Goal: Answer question/provide support

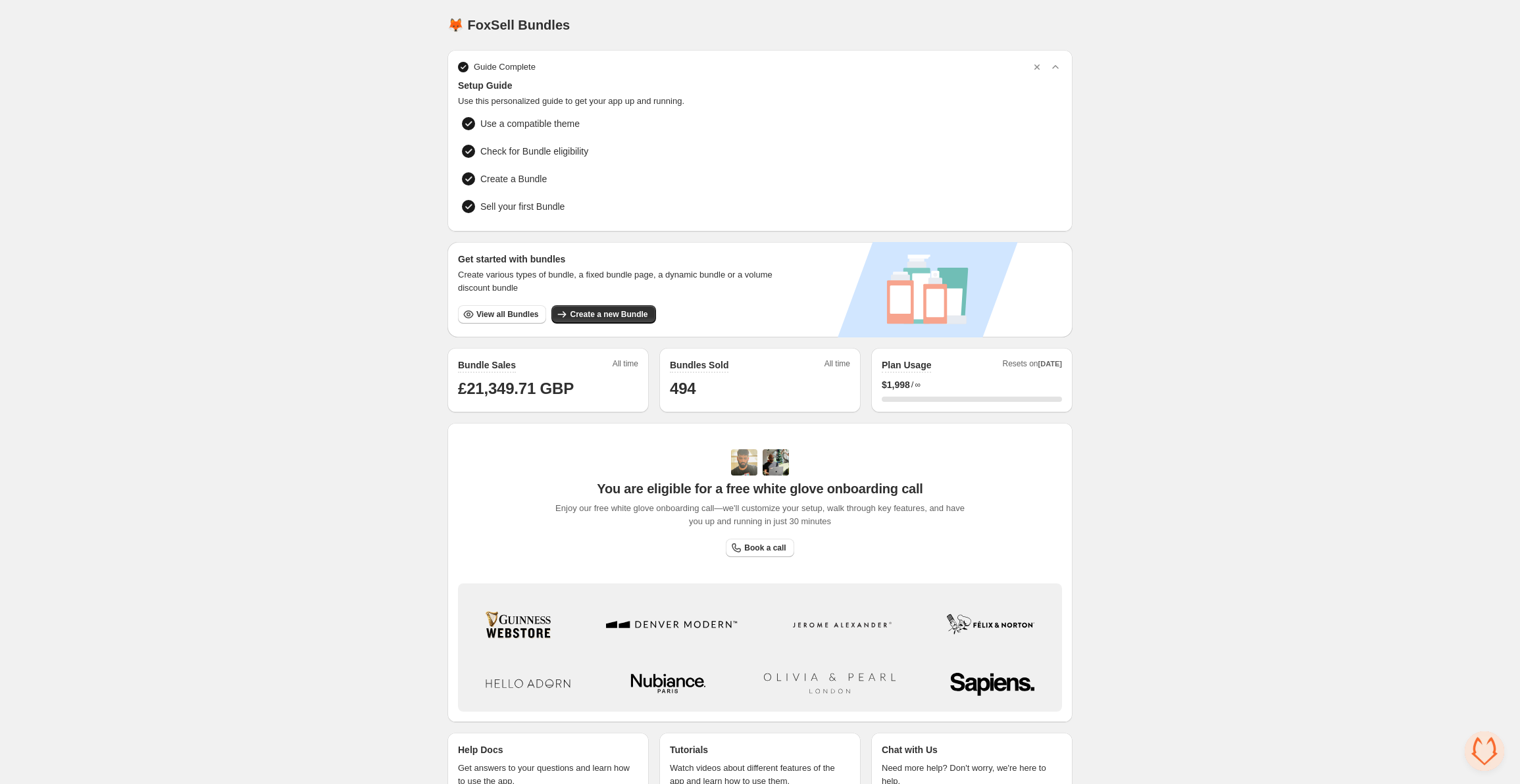
click at [1049, 378] on div "$ 1,998 / ∞" at bounding box center [971, 384] width 180 height 13
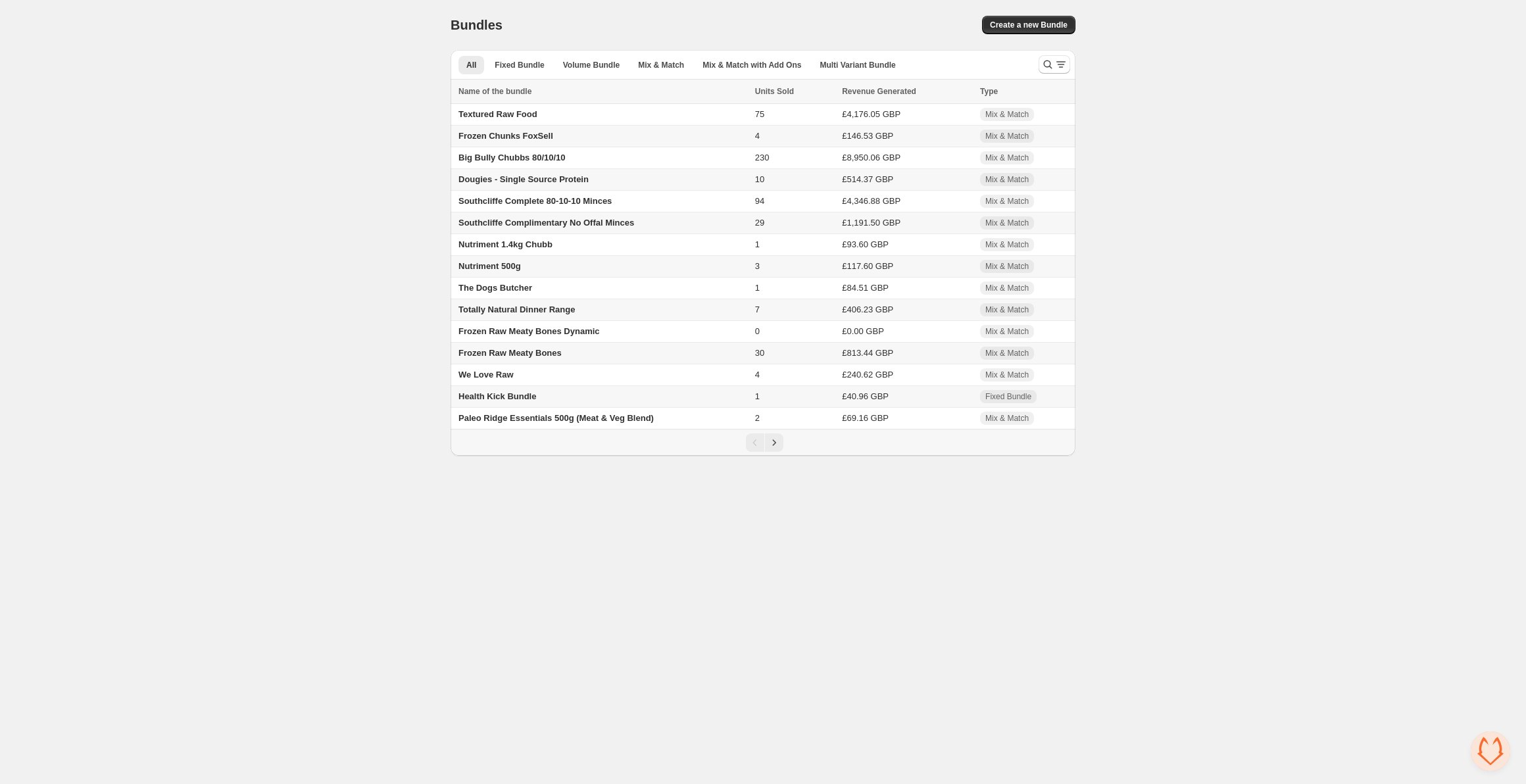
click at [1480, 758] on span "Open chat" at bounding box center [1490, 751] width 39 height 39
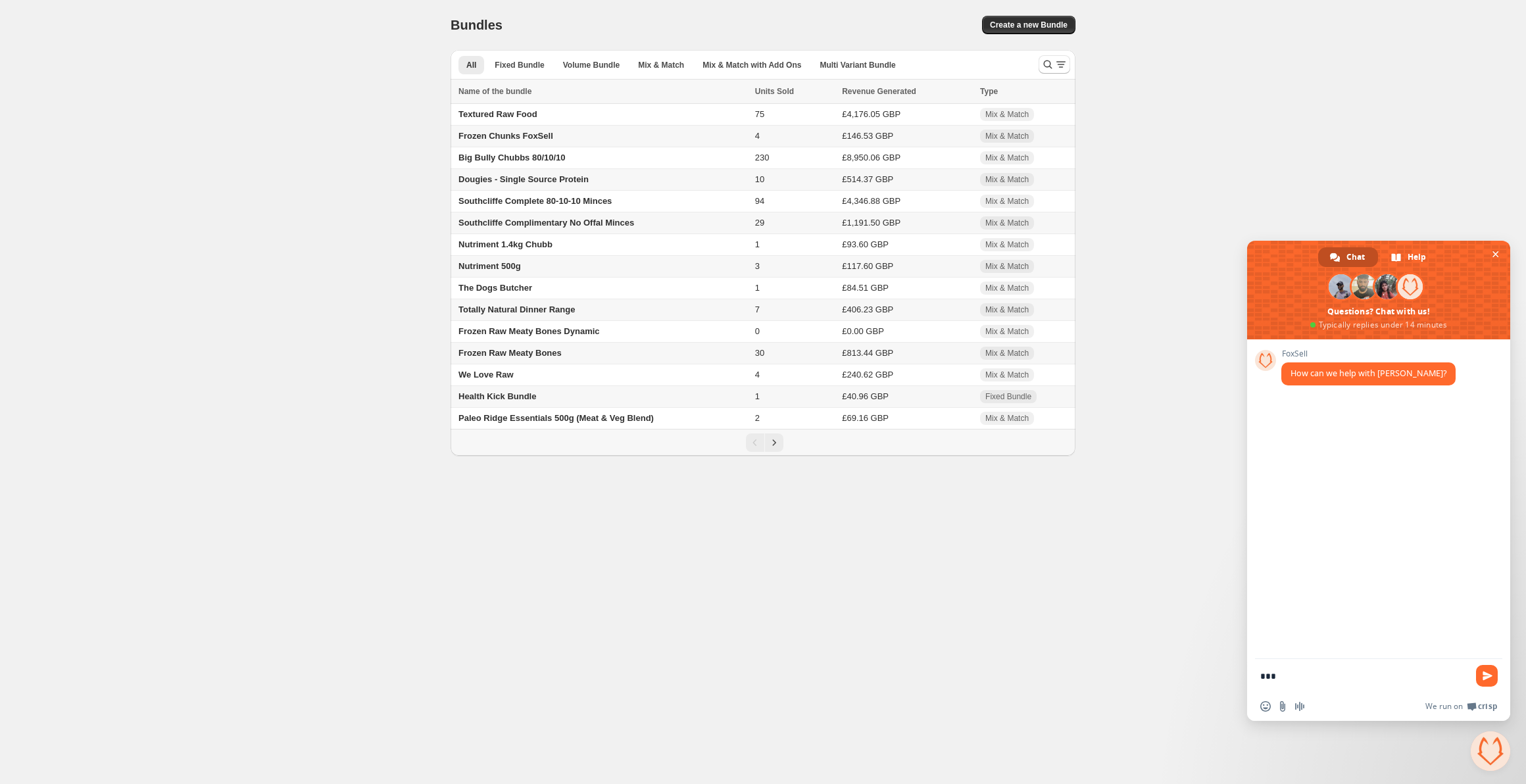
type textarea "****"
type textarea "**********"
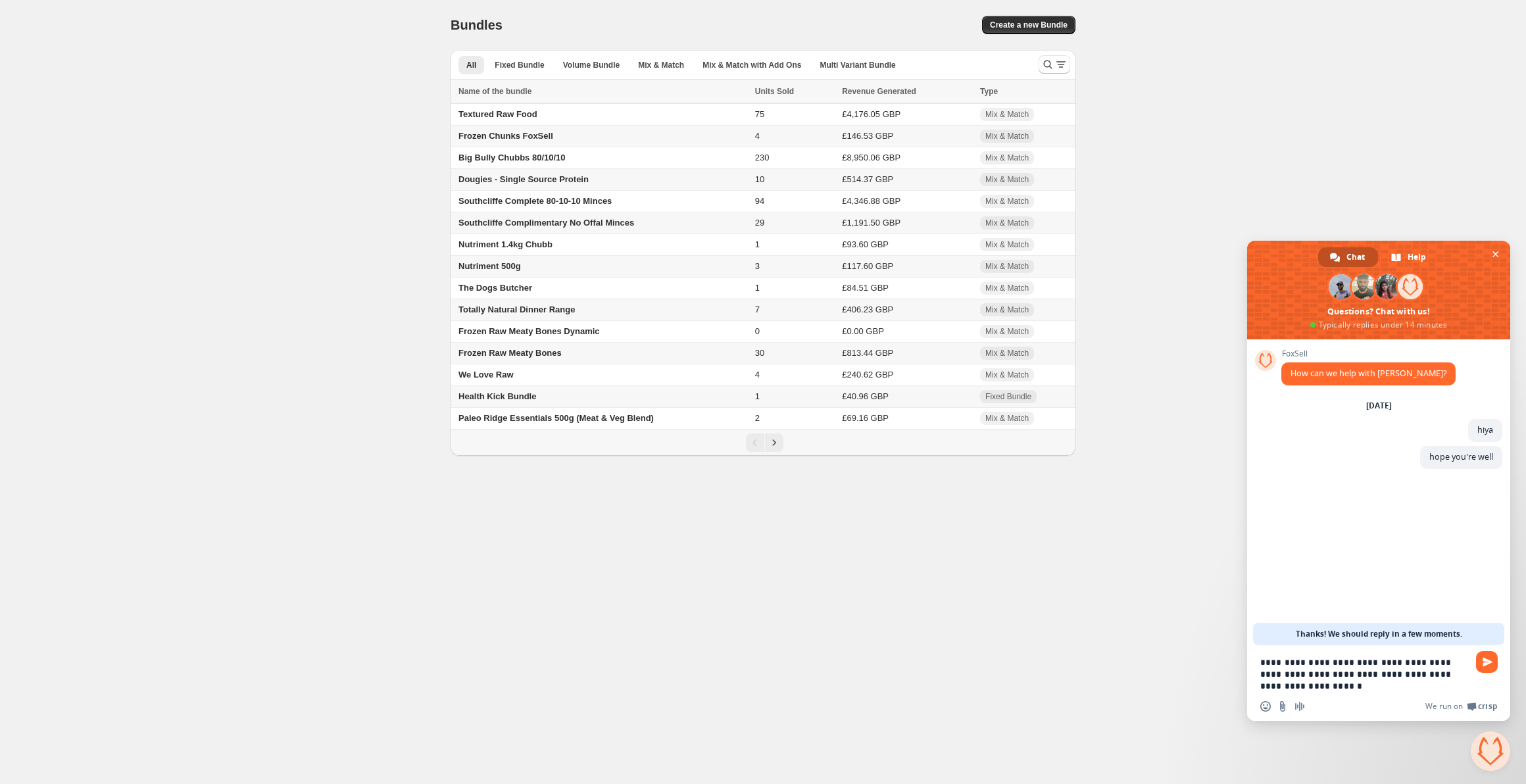
type textarea "**********"
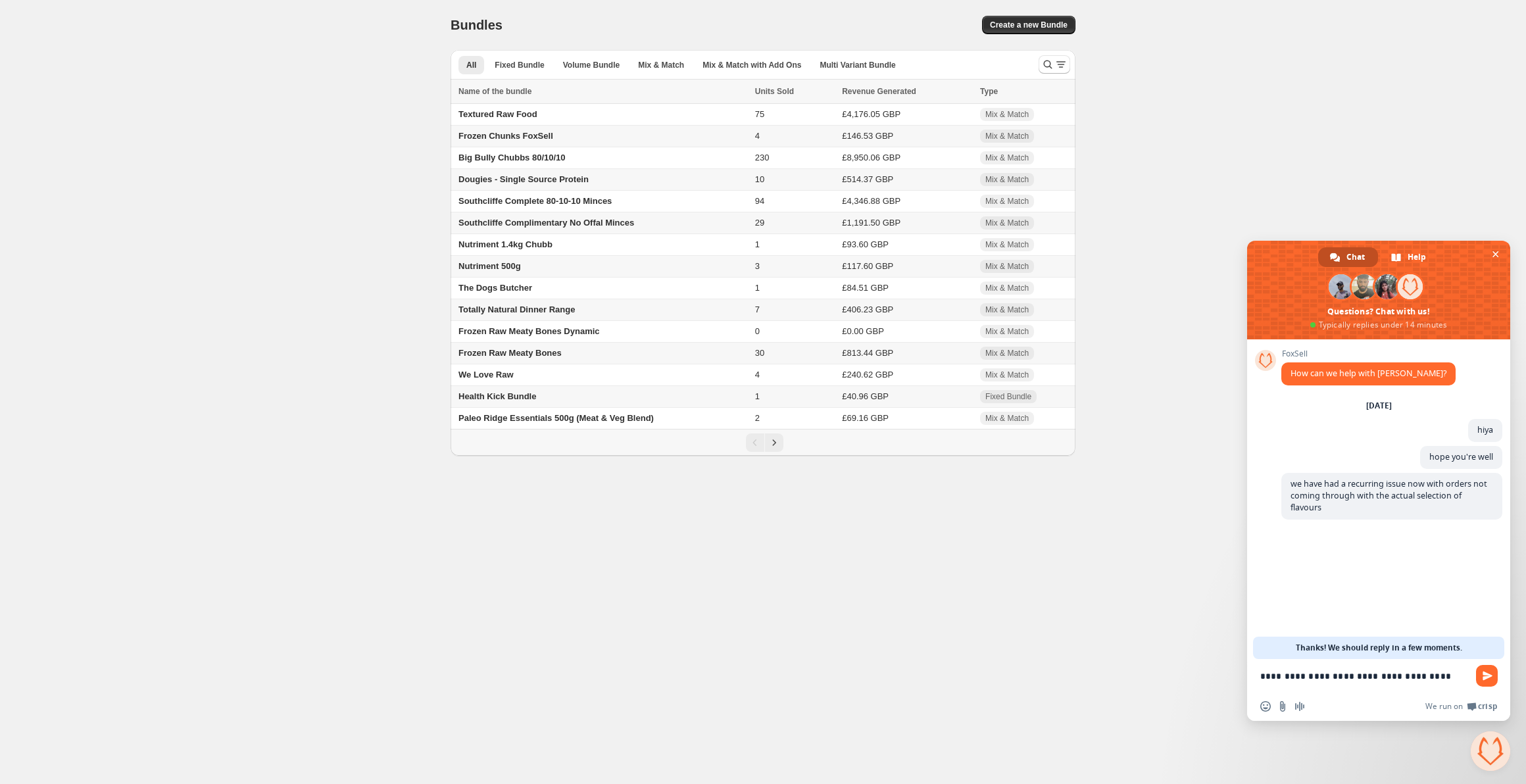
type textarea "**********"
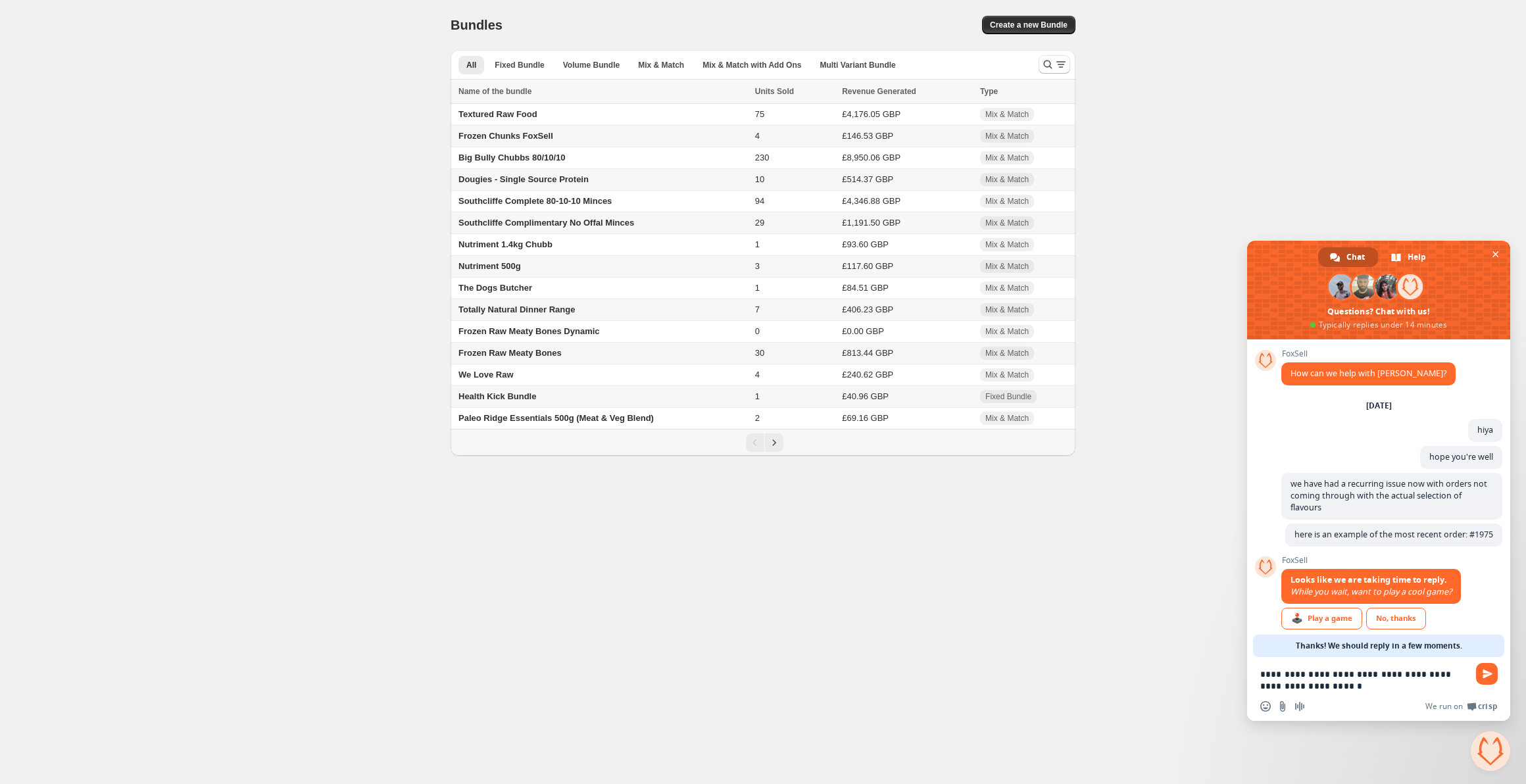
scroll to position [24, 0]
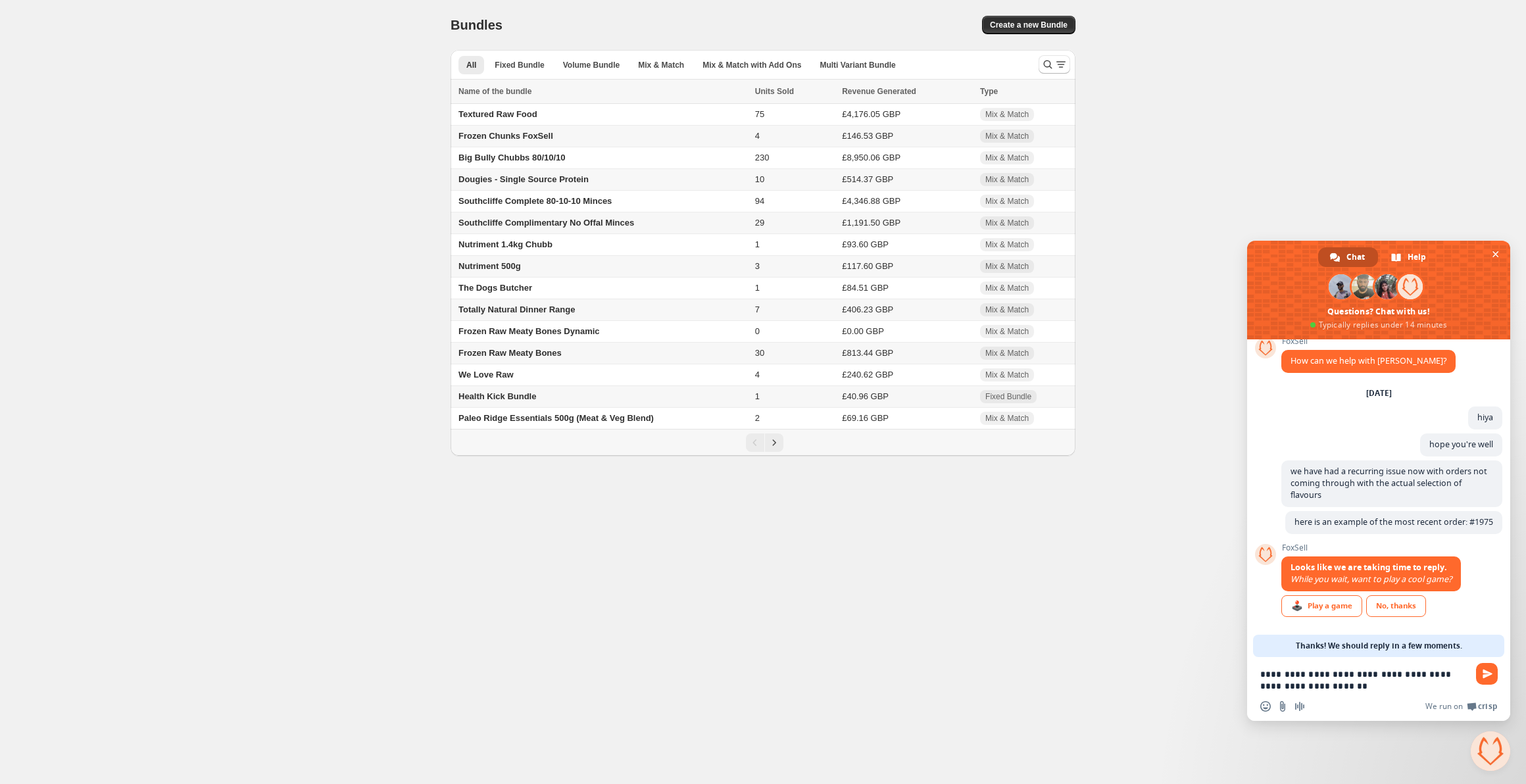
paste textarea "Compose your message..."
type textarea "**********"
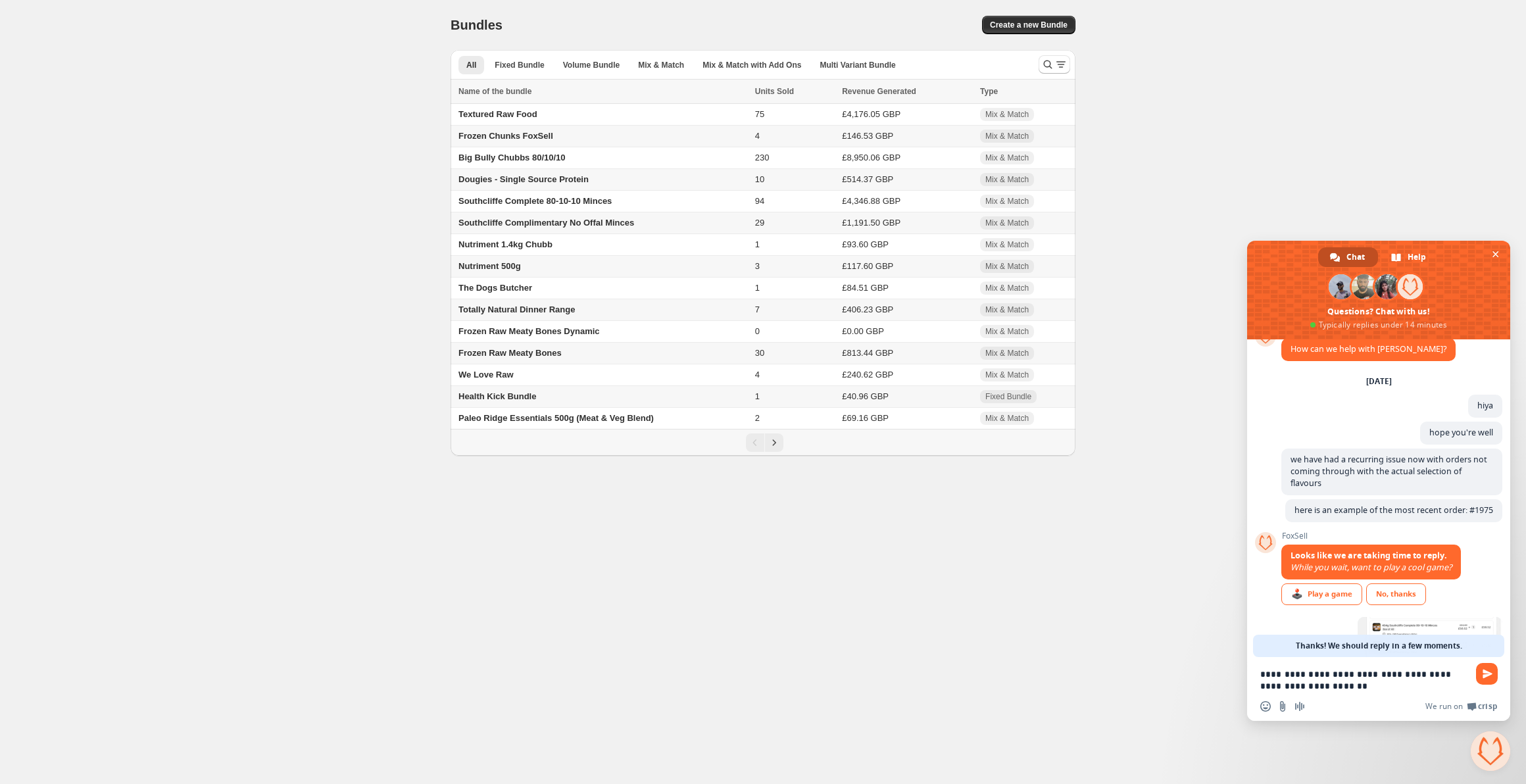
scroll to position [112, 0]
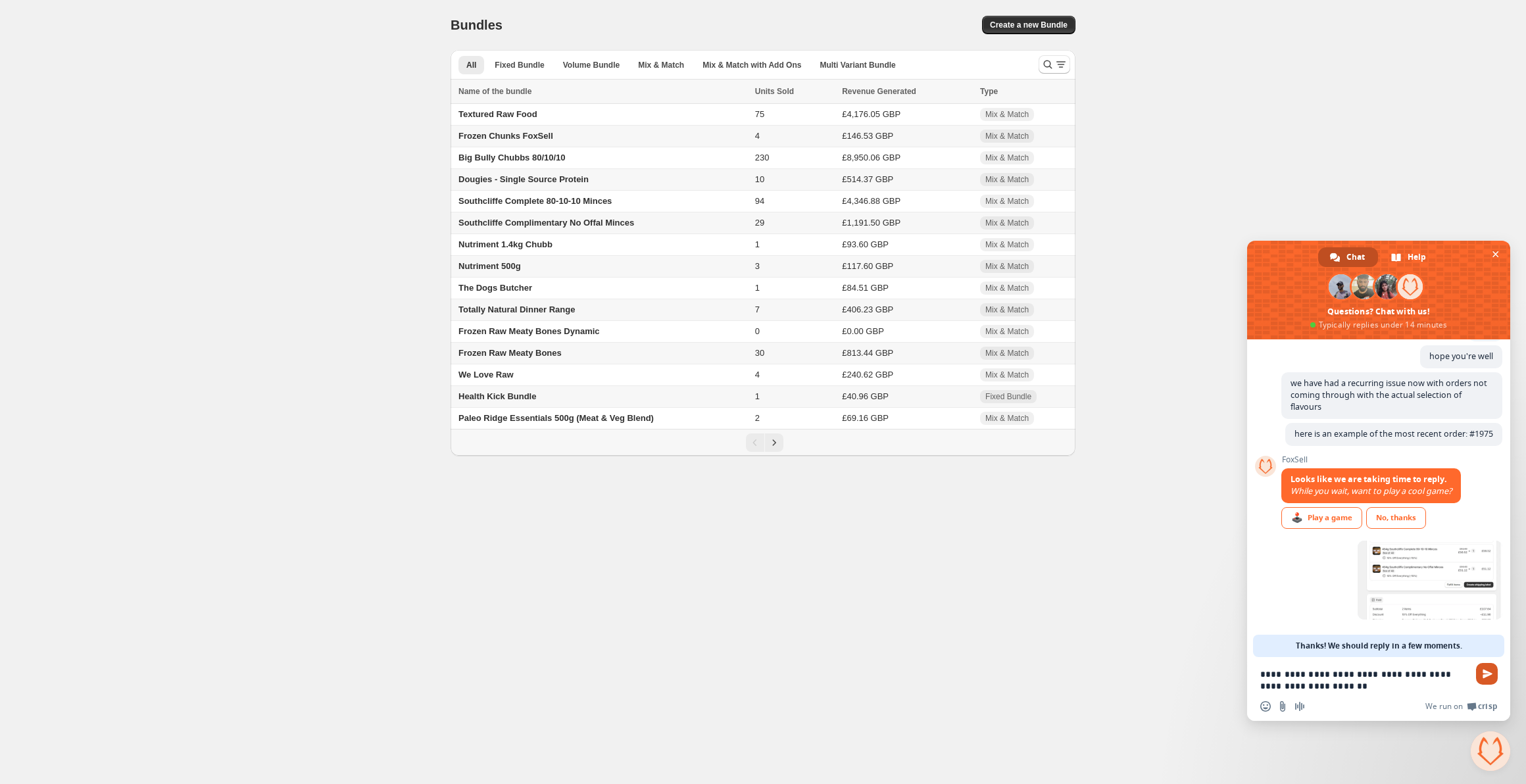
click at [1491, 670] on span "Send" at bounding box center [1487, 674] width 10 height 10
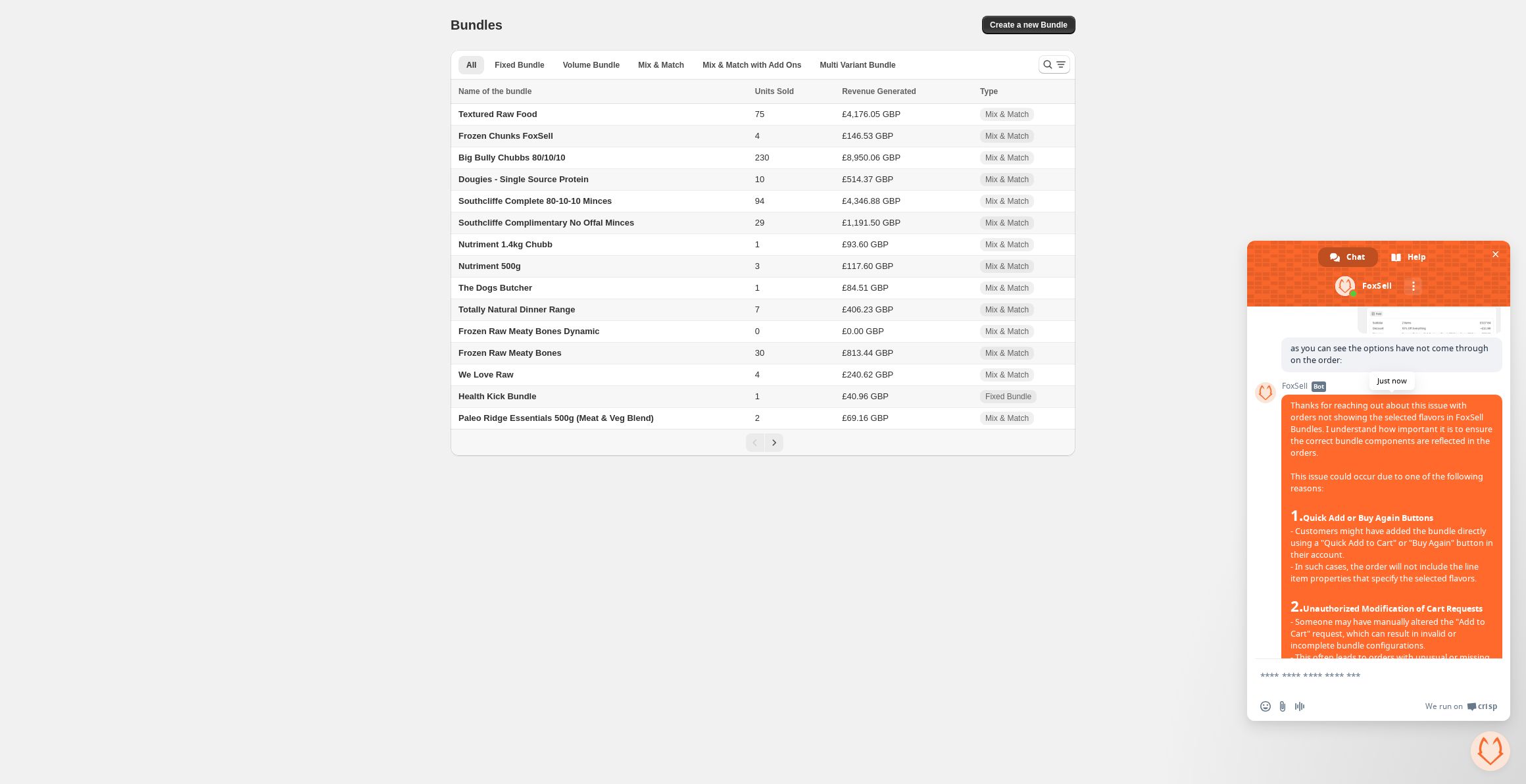
scroll to position [329, 0]
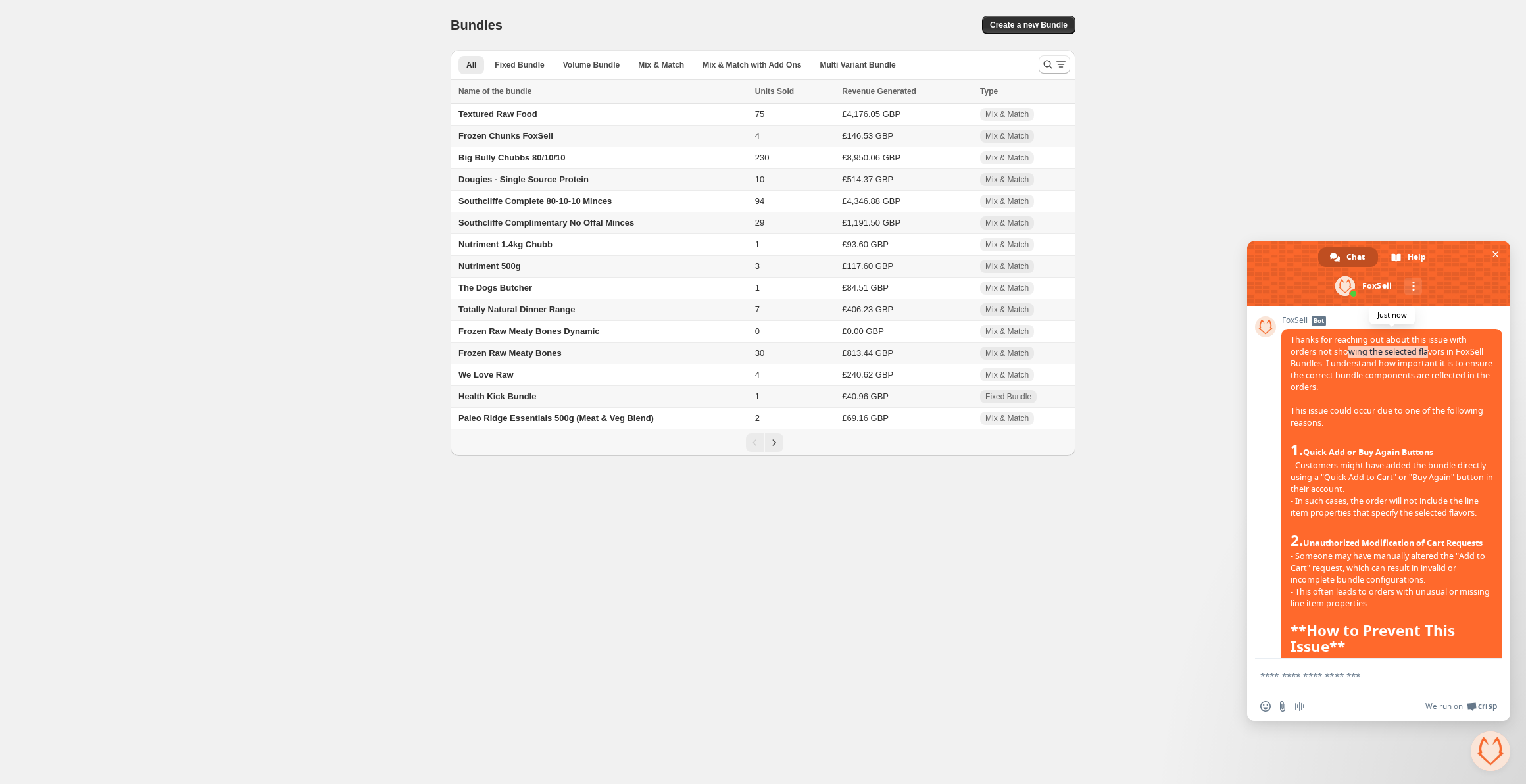
drag, startPoint x: 1339, startPoint y: 359, endPoint x: 1420, endPoint y: 369, distance: 81.6
click at [1420, 369] on span "Thanks for reaching out about this issue with orders not showing the selected f…" at bounding box center [1392, 643] width 203 height 617
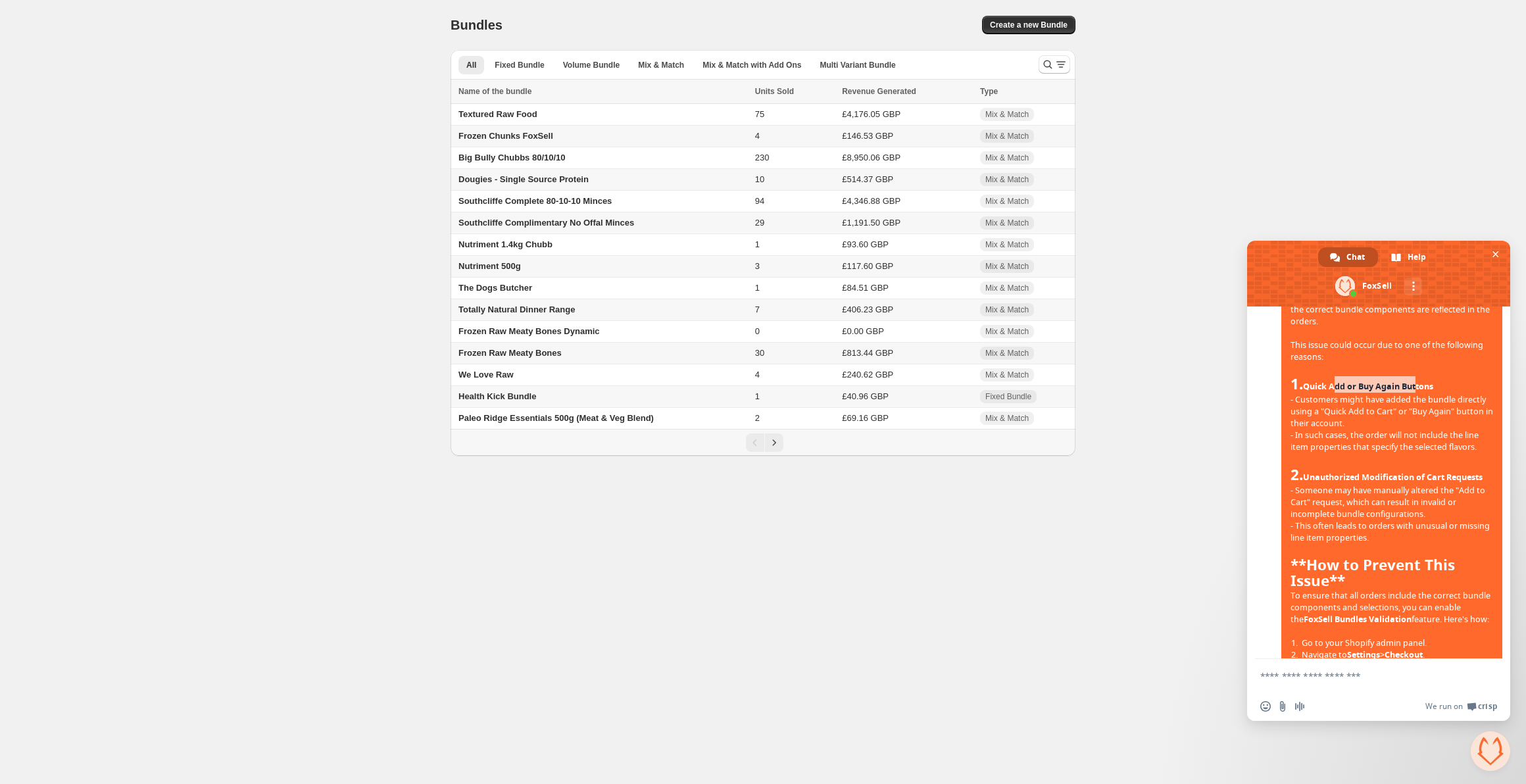
drag, startPoint x: 1338, startPoint y: 392, endPoint x: 1420, endPoint y: 403, distance: 82.7
click at [1420, 392] on span "1. Quick Add or Buy Again Buttons" at bounding box center [1361, 385] width 143 height 17
click at [1420, 392] on span "Quick Add or Buy Again Buttons" at bounding box center [1368, 386] width 130 height 11
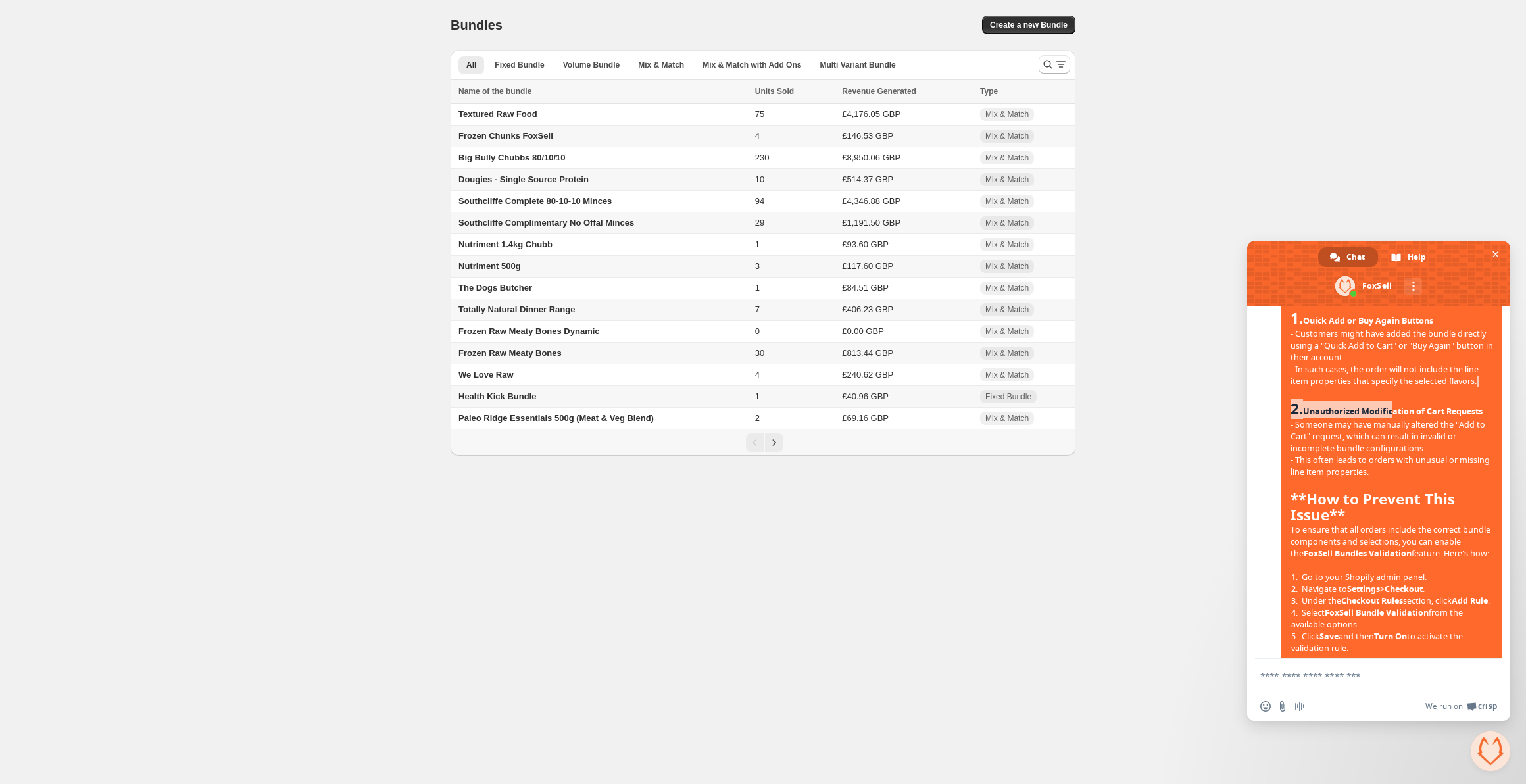
drag, startPoint x: 1348, startPoint y: 408, endPoint x: 1397, endPoint y: 414, distance: 49.4
click at [1397, 414] on span "Thanks for reaching out about this issue with orders not showing the selected f…" at bounding box center [1392, 523] width 221 height 653
click at [1397, 414] on span "2. Unauthorized Modification of Cart Requests" at bounding box center [1386, 410] width 192 height 17
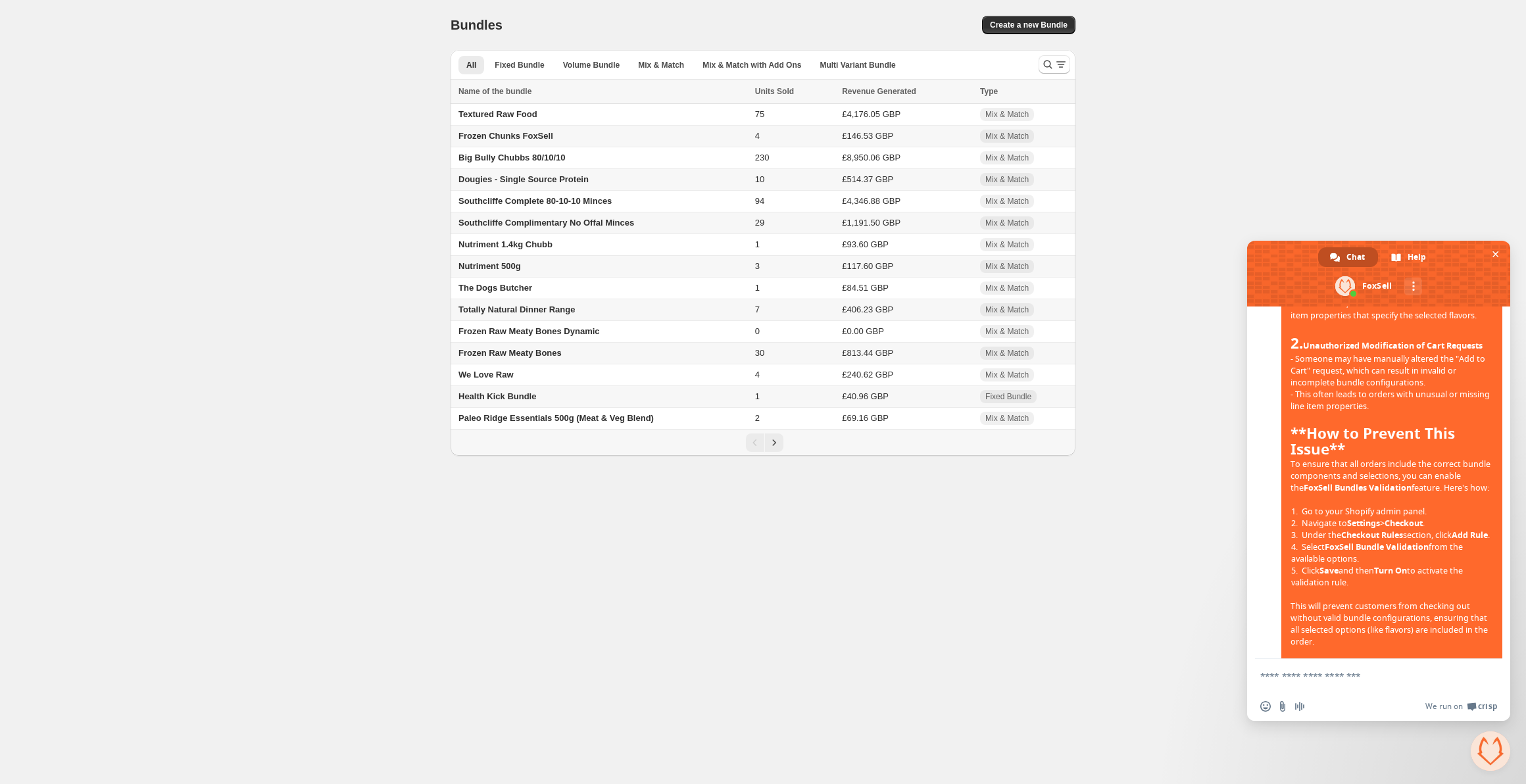
scroll to position [592, 0]
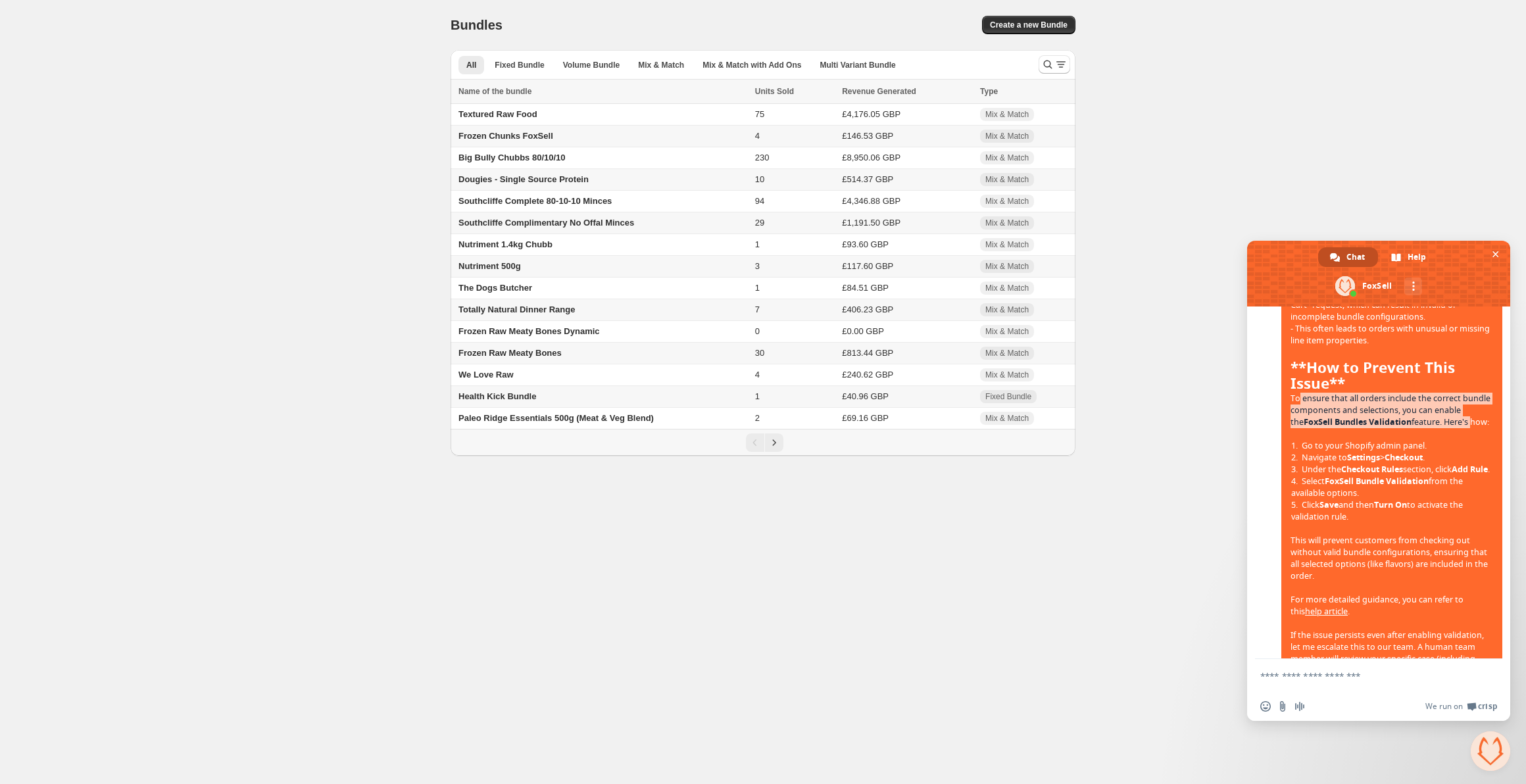
drag, startPoint x: 1299, startPoint y: 424, endPoint x: 1483, endPoint y: 451, distance: 186.0
click at [1483, 451] on span "Thanks for reaching out about this issue with orders not showing the selected f…" at bounding box center [1392, 392] width 221 height 653
drag, startPoint x: 1339, startPoint y: 443, endPoint x: 1403, endPoint y: 442, distance: 64.0
click at [1403, 442] on span "Thanks for reaching out about this issue with orders not showing the selected f…" at bounding box center [1392, 379] width 203 height 617
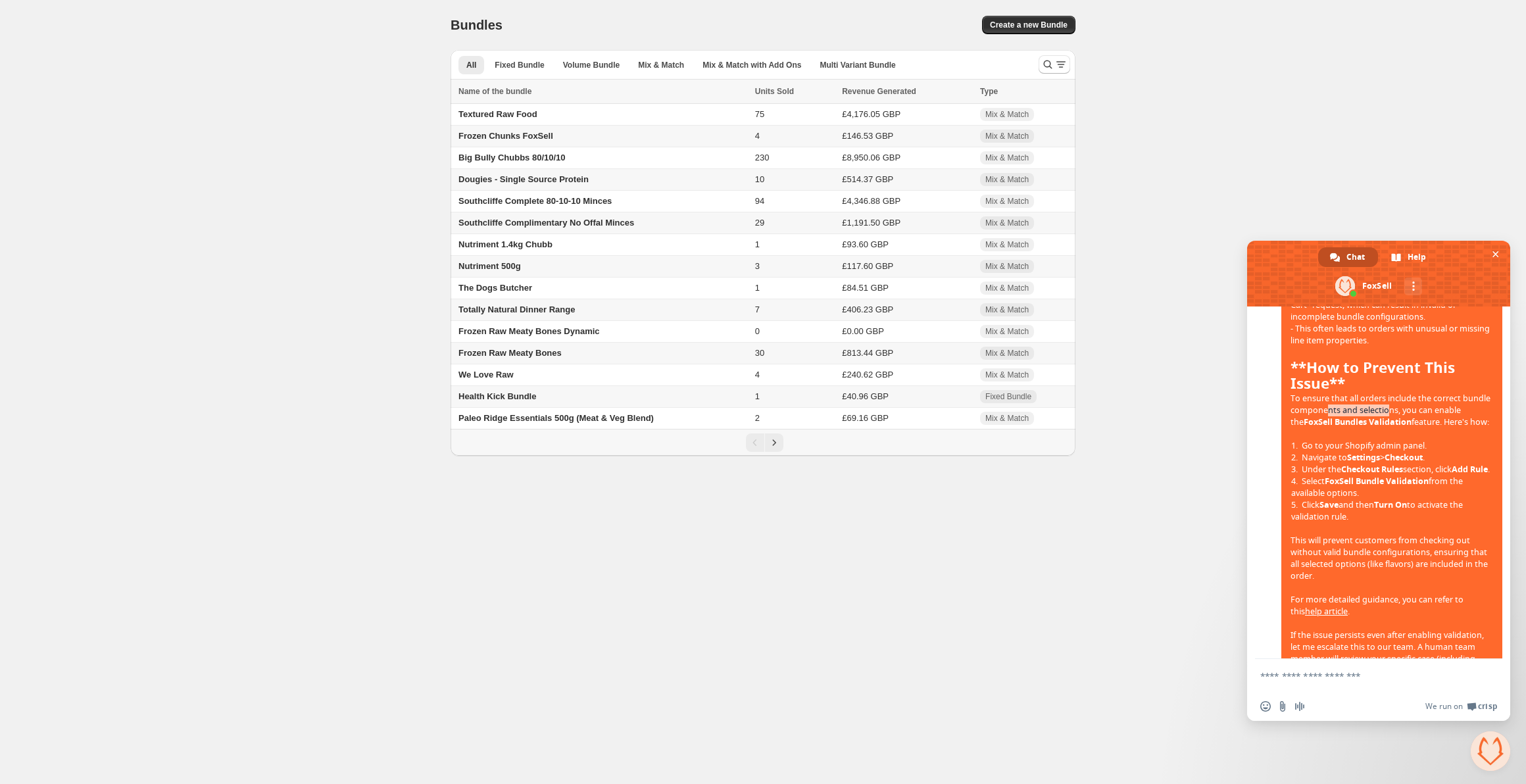
click at [1403, 442] on span "Thanks for reaching out about this issue with orders not showing the selected f…" at bounding box center [1392, 379] width 203 height 617
drag, startPoint x: 1334, startPoint y: 449, endPoint x: 1383, endPoint y: 445, distance: 49.2
click at [1383, 428] on span "FoxSell Bundles Validation" at bounding box center [1358, 422] width 108 height 11
click at [1449, 454] on span "Thanks for reaching out about this issue with orders not showing the selected f…" at bounding box center [1392, 379] width 203 height 617
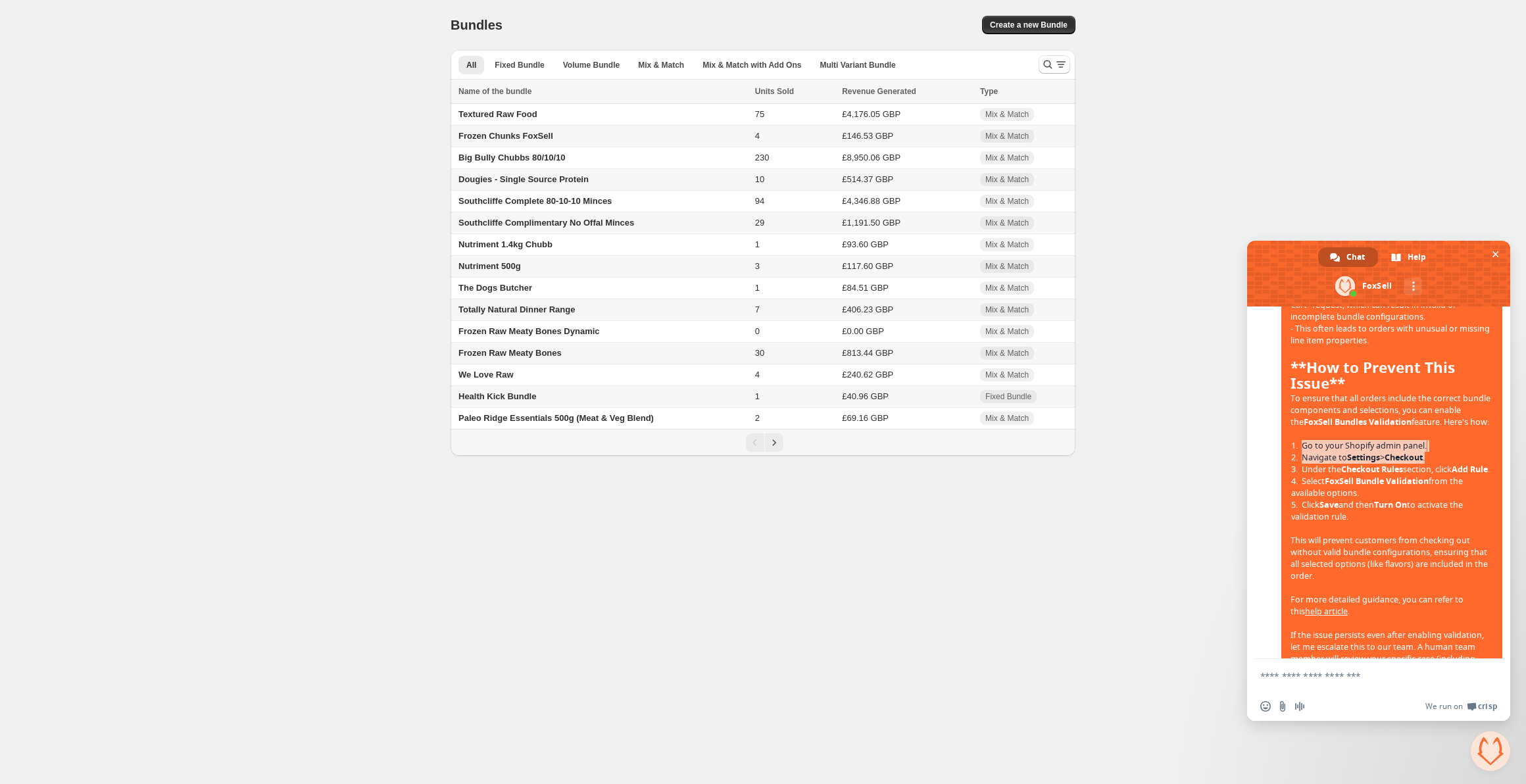
drag, startPoint x: 1299, startPoint y: 480, endPoint x: 1489, endPoint y: 497, distance: 190.8
click at [1489, 497] on span "Thanks for reaching out about this issue with orders not showing the selected f…" at bounding box center [1392, 392] width 221 height 653
drag, startPoint x: 1353, startPoint y: 534, endPoint x: 1446, endPoint y: 511, distance: 95.8
click at [1446, 511] on span "Thanks for reaching out about this issue with orders not showing the selected f…" at bounding box center [1392, 379] width 203 height 617
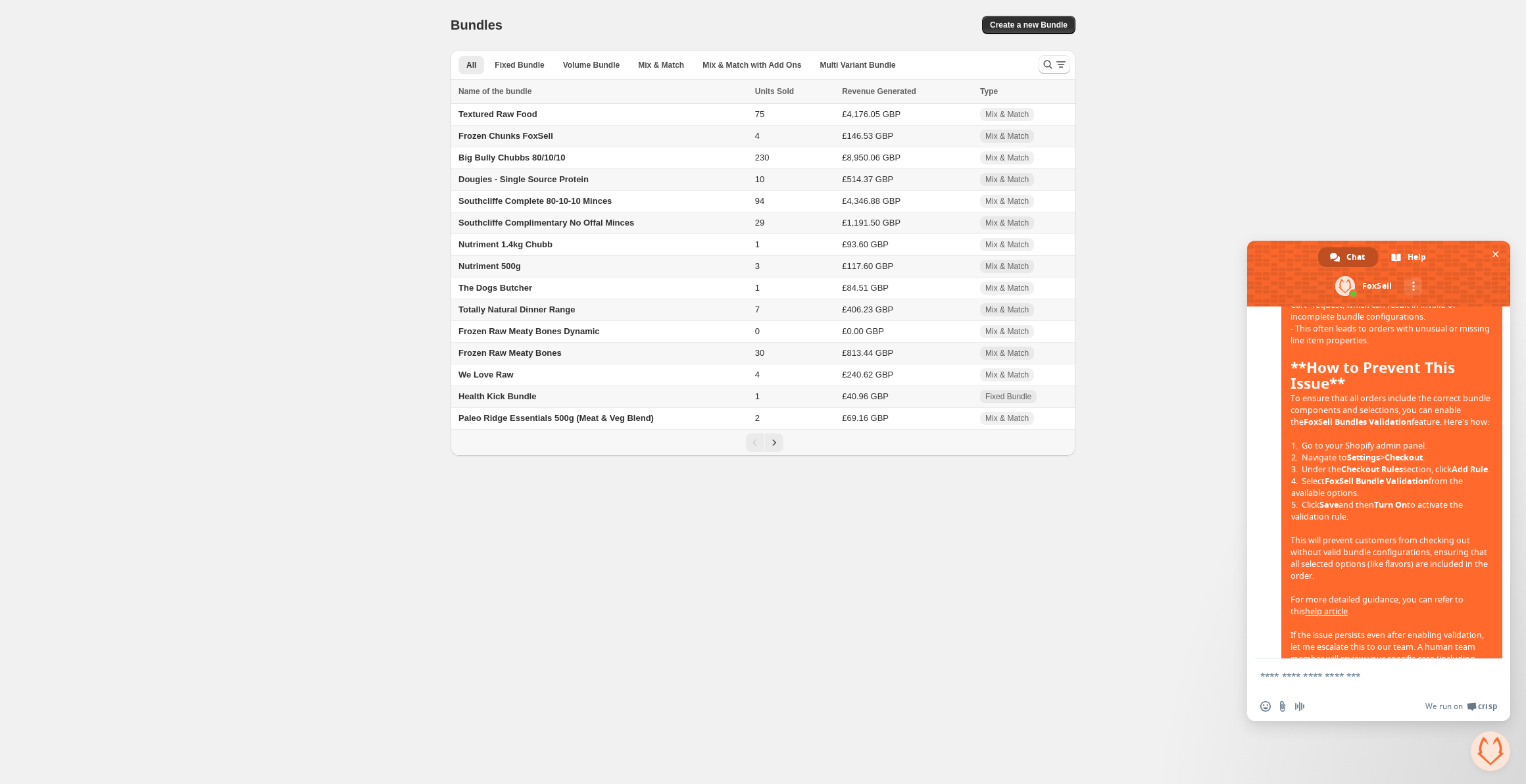
click at [1352, 523] on span "Click Save and then Turn On to activate the validation rule." at bounding box center [1392, 511] width 201 height 23
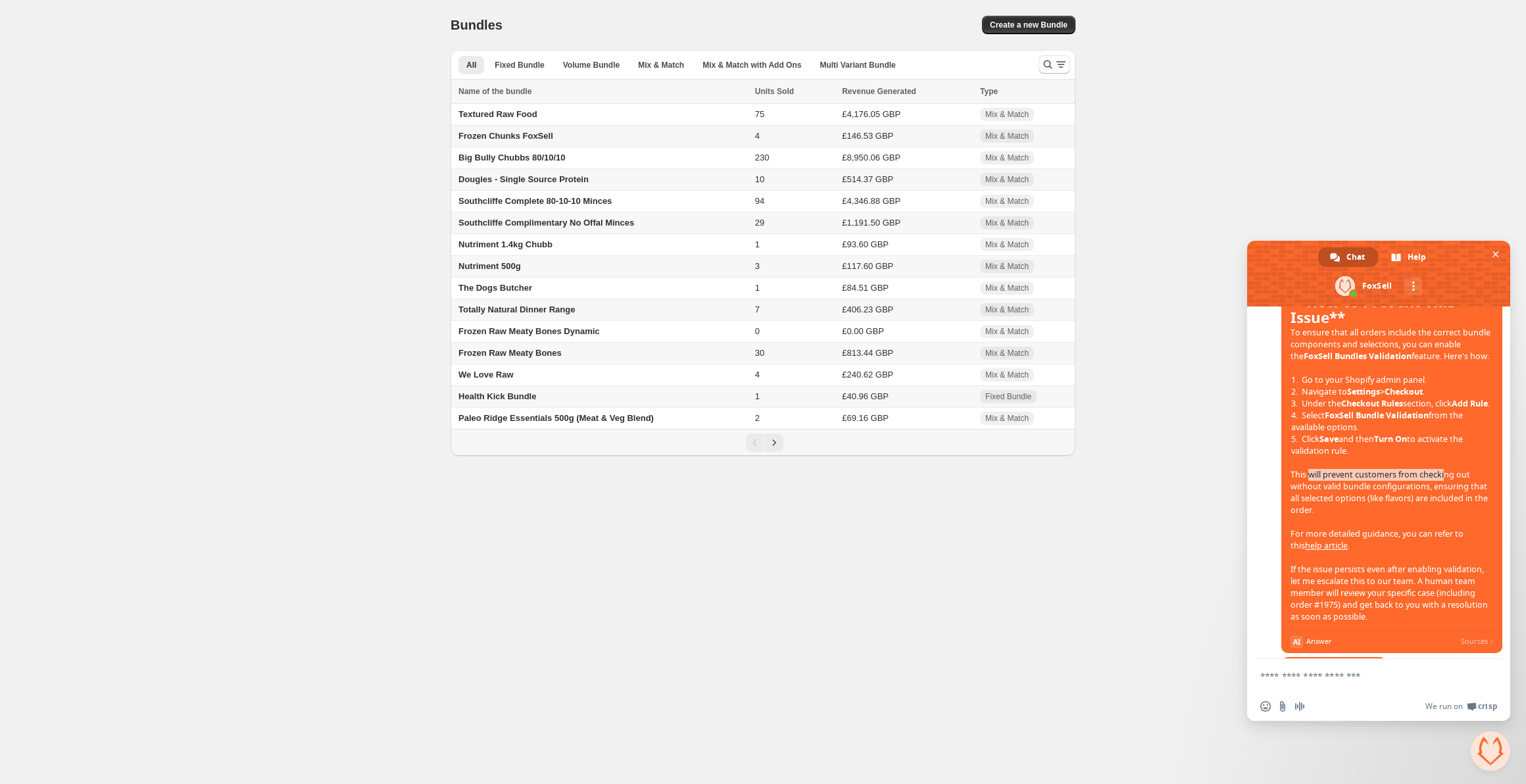
drag, startPoint x: 1363, startPoint y: 523, endPoint x: 1445, endPoint y: 525, distance: 82.0
click at [1445, 525] on span "Thanks for reaching out about this issue with orders not showing the selected f…" at bounding box center [1392, 314] width 203 height 617
drag, startPoint x: 1309, startPoint y: 534, endPoint x: 1396, endPoint y: 534, distance: 87.0
click at [1396, 534] on span "Thanks for reaching out about this issue with orders not showing the selected f…" at bounding box center [1392, 314] width 203 height 617
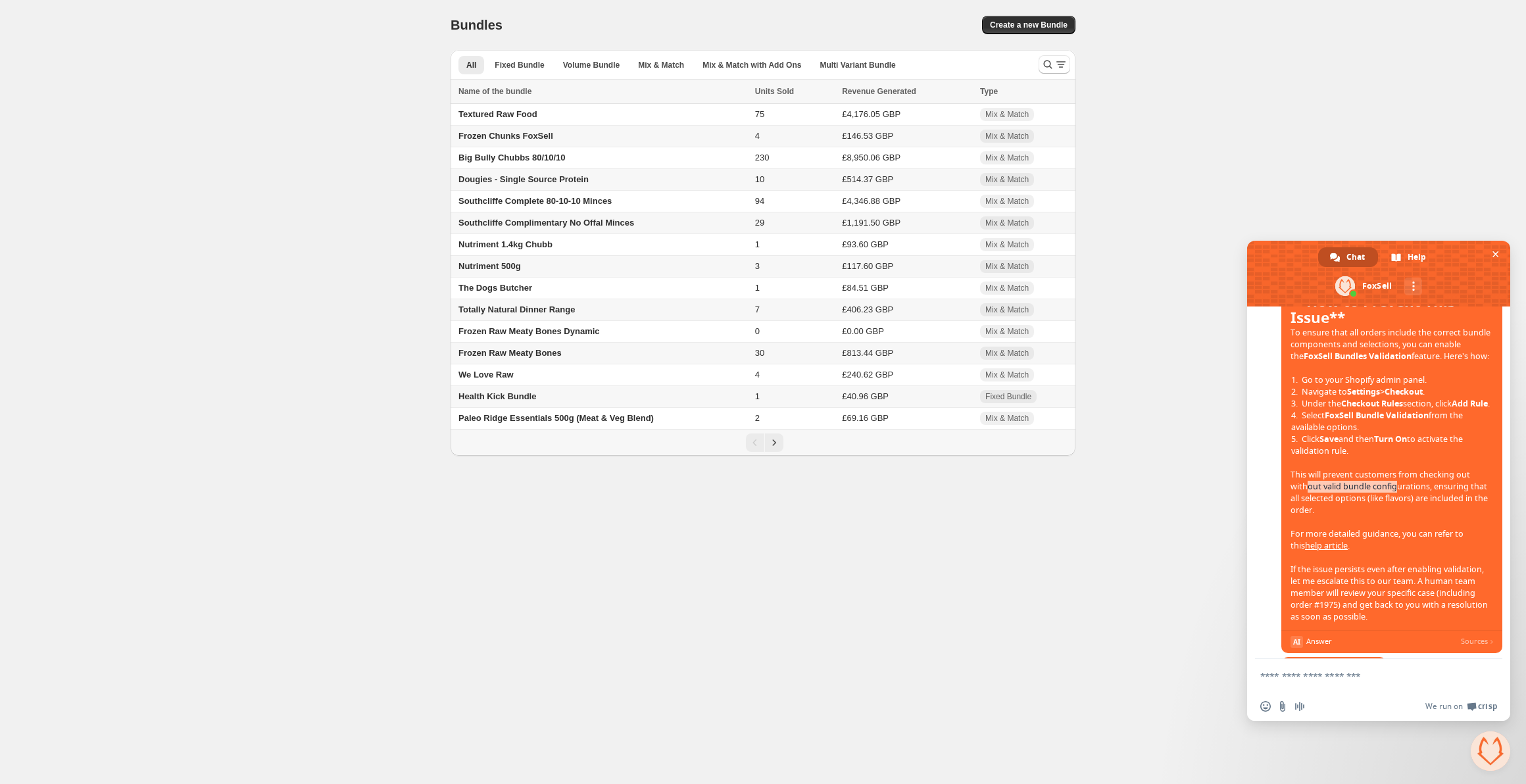
click at [1396, 534] on span "Thanks for reaching out about this issue with orders not showing the selected f…" at bounding box center [1392, 314] width 203 height 617
click at [1387, 545] on span "Thanks for reaching out about this issue with orders not showing the selected f…" at bounding box center [1392, 314] width 203 height 617
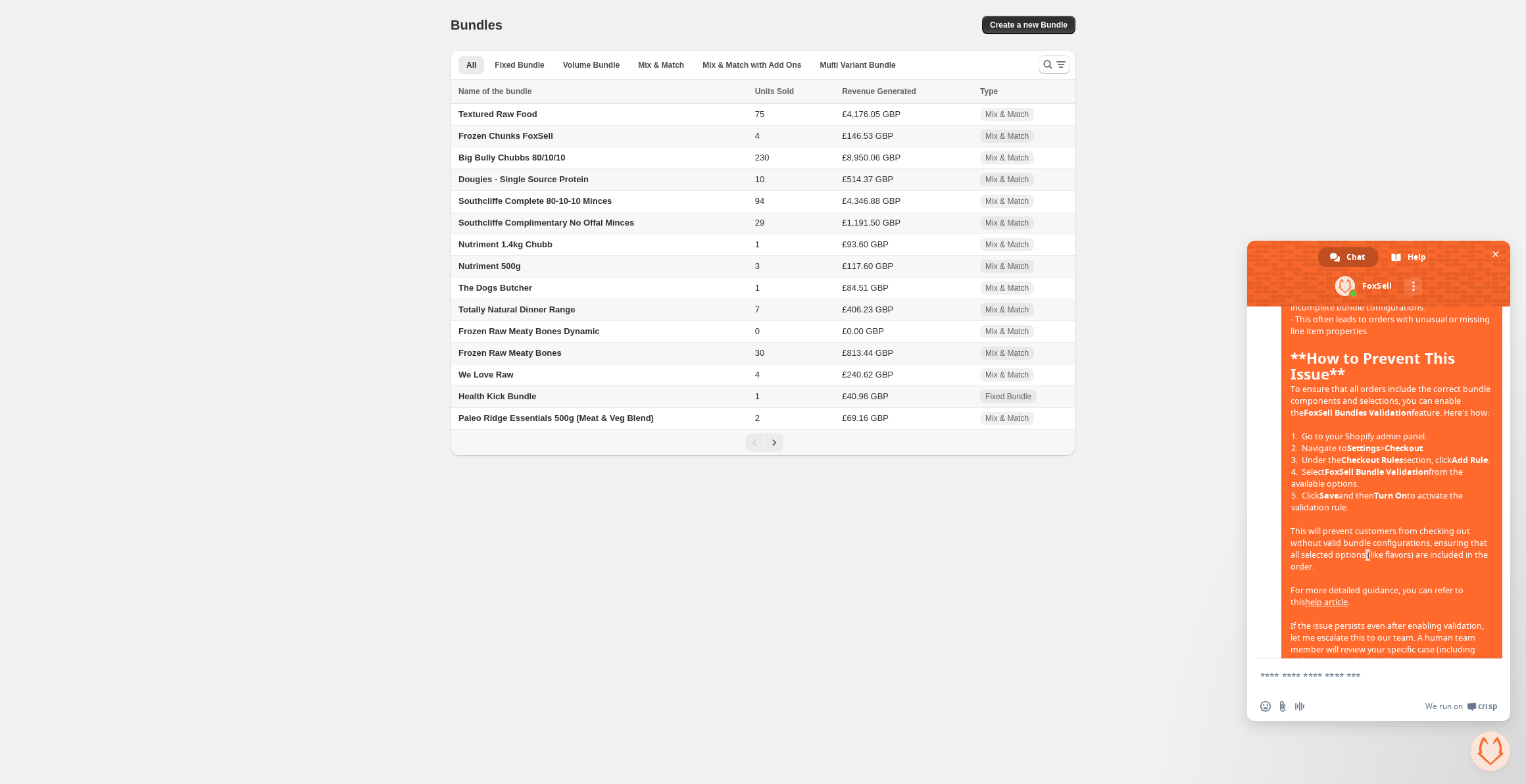
scroll to position [679, 0]
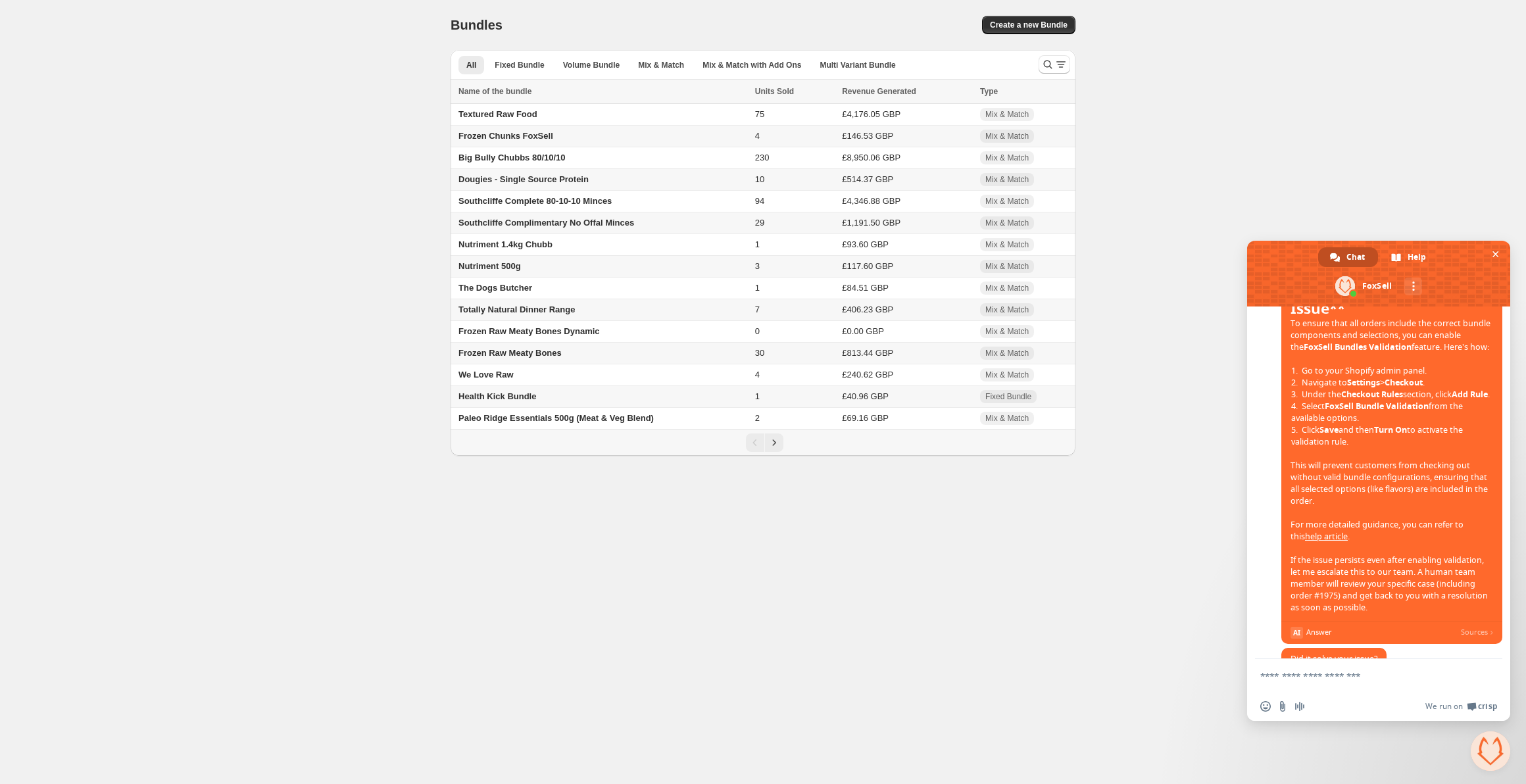
click at [1405, 528] on span "Thanks for reaching out about this issue with orders not showing the selected f…" at bounding box center [1392, 304] width 203 height 617
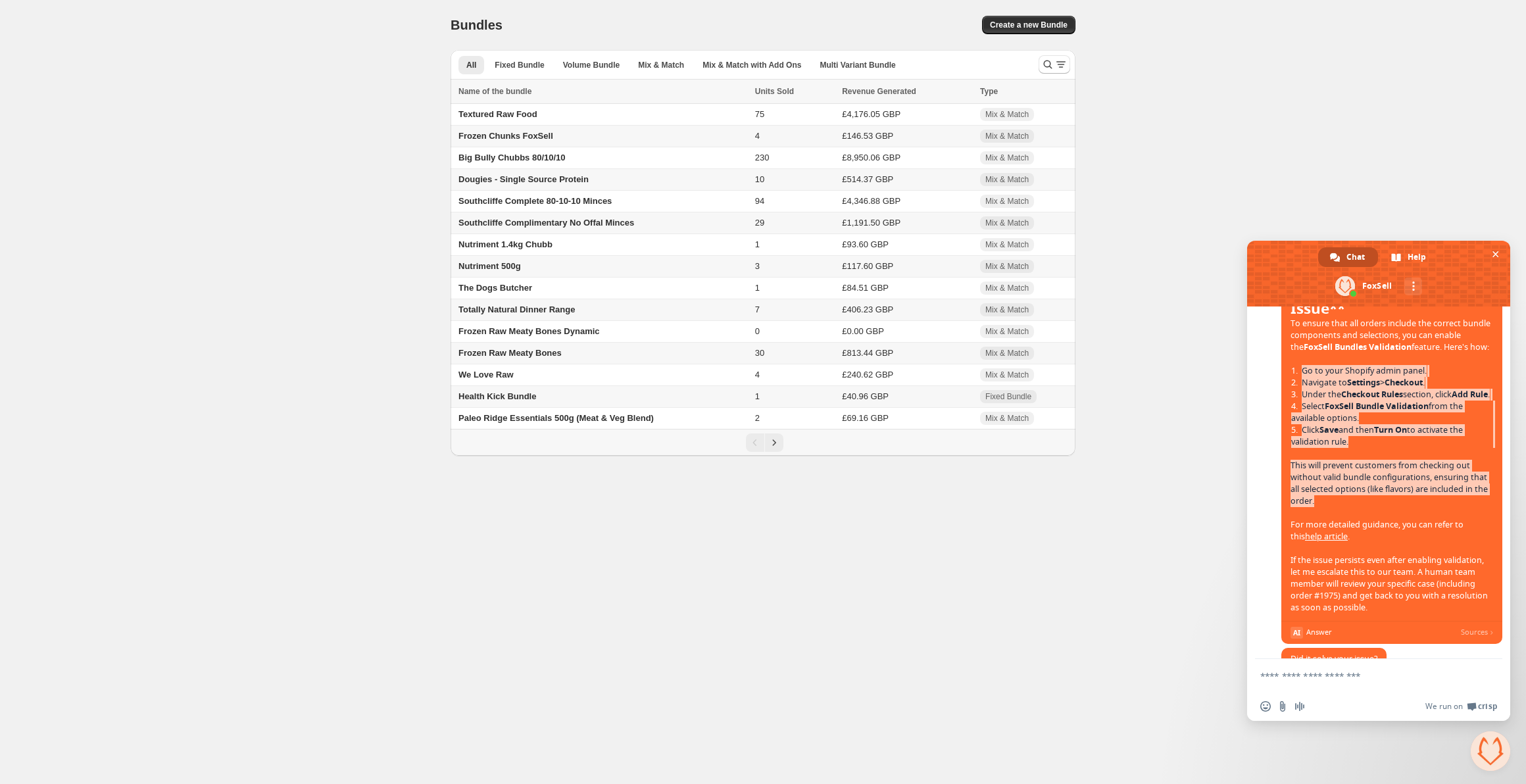
drag, startPoint x: 1338, startPoint y: 549, endPoint x: 1290, endPoint y: 409, distance: 148.0
click at [1290, 409] on span "Thanks for reaching out about this issue with orders not showing the selected f…" at bounding box center [1392, 317] width 221 height 653
copy span "Go to your Shopify admin panel. Navigate to Settings > Checkout . Under the Che…"
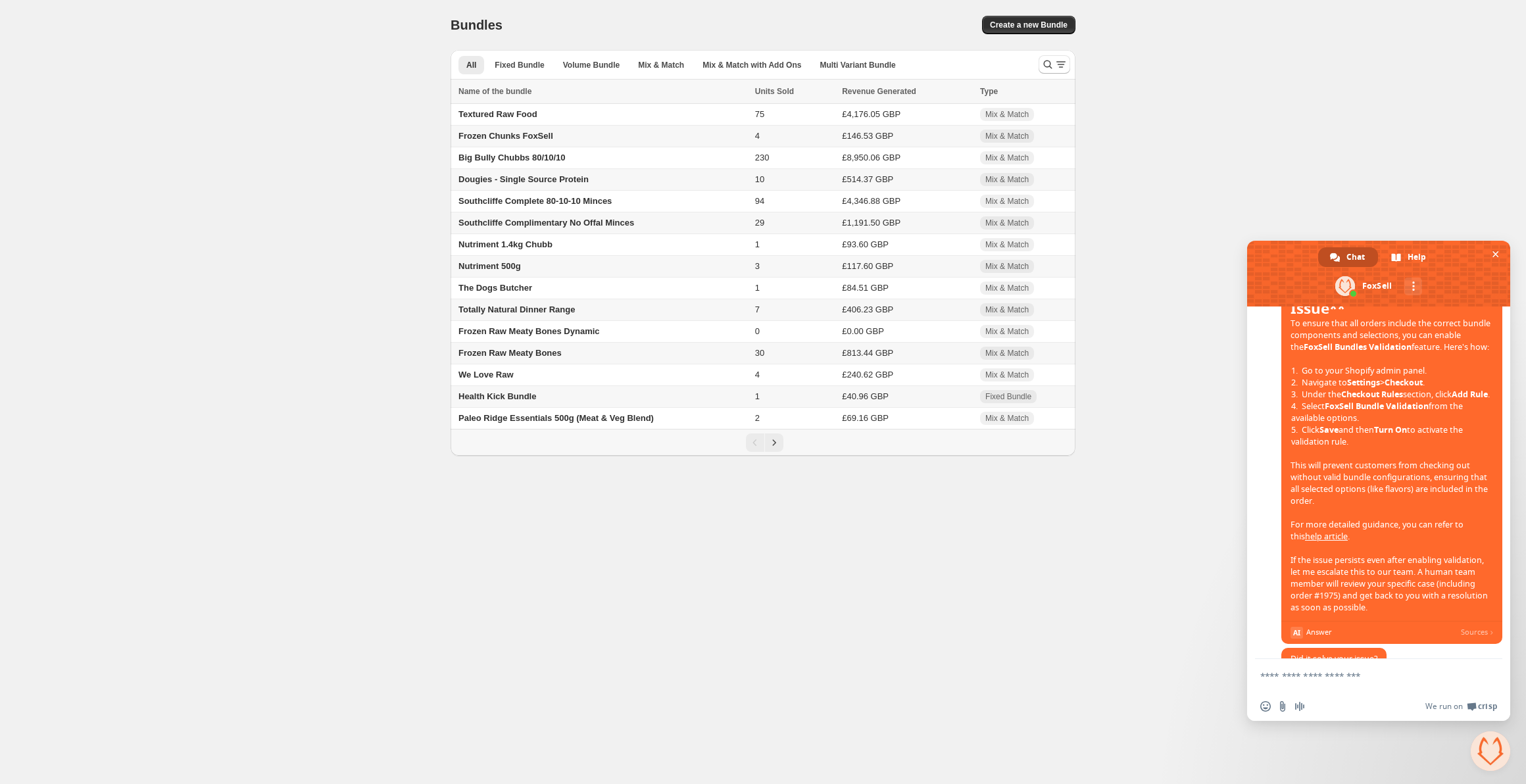
click at [808, 495] on body "Home Bundles Analytics Plan and Billing Bundles. This page is ready Bundles Cre…" at bounding box center [763, 392] width 1526 height 784
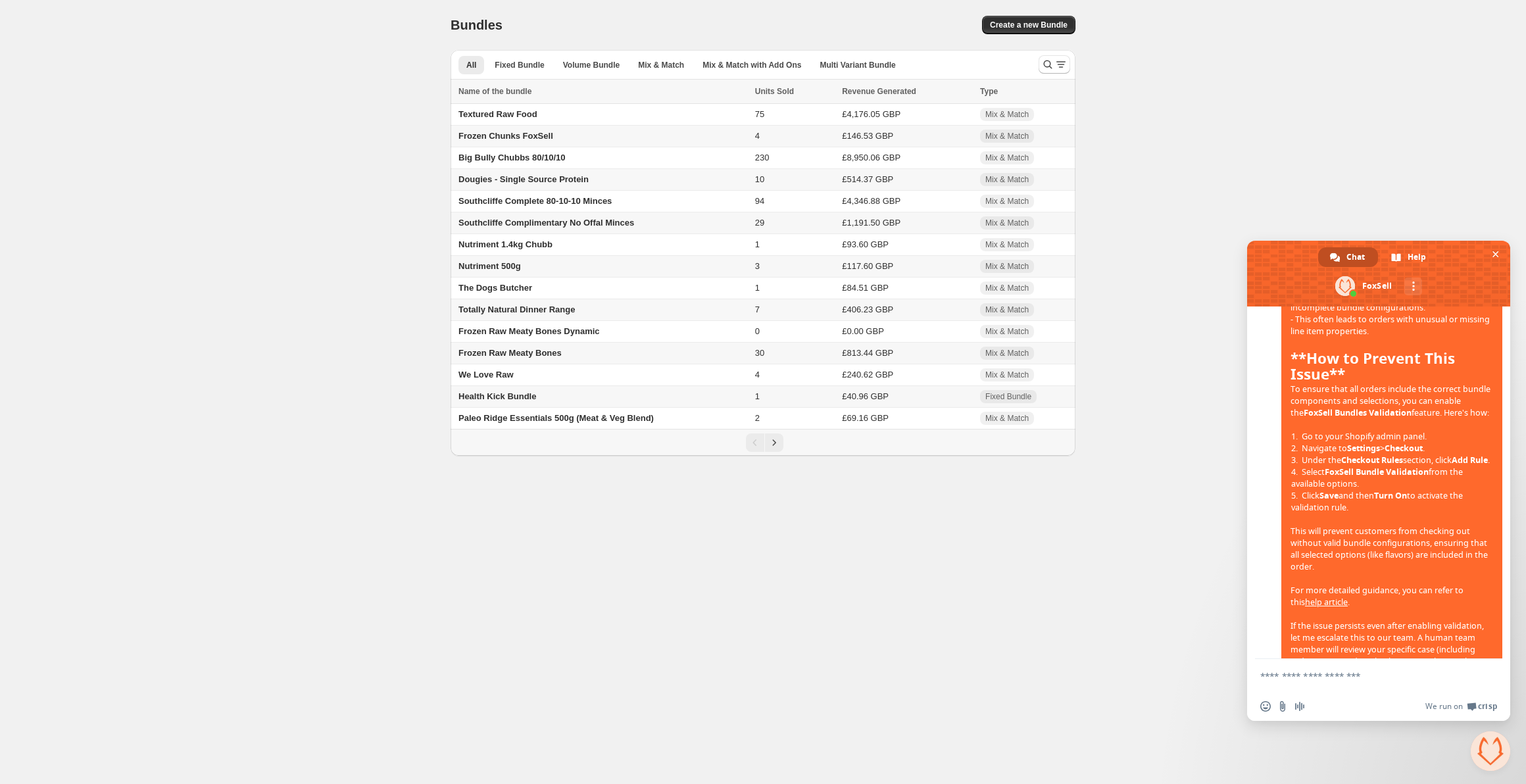
scroll to position [811, 0]
